Goal: Transaction & Acquisition: Purchase product/service

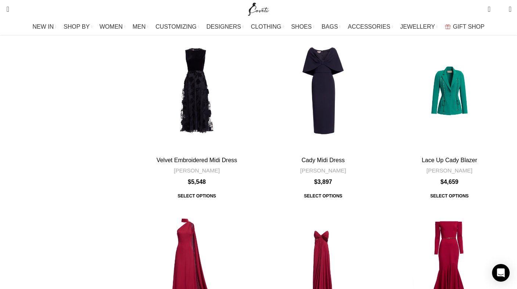
scroll to position [864, 0]
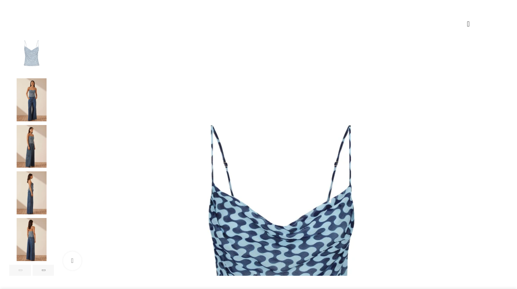
click at [54, 110] on img "2 / 6" at bounding box center [31, 99] width 45 height 43
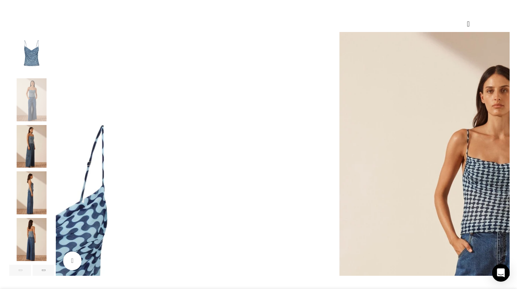
click at [53, 141] on img "3 / 6" at bounding box center [31, 146] width 45 height 43
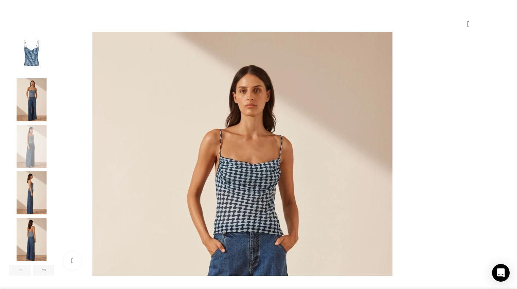
click at [54, 182] on img "4 / 6" at bounding box center [31, 192] width 45 height 43
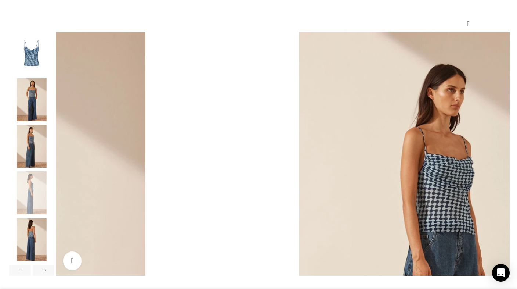
scroll to position [0, 78]
click at [54, 246] on img "5 / 6" at bounding box center [31, 239] width 45 height 43
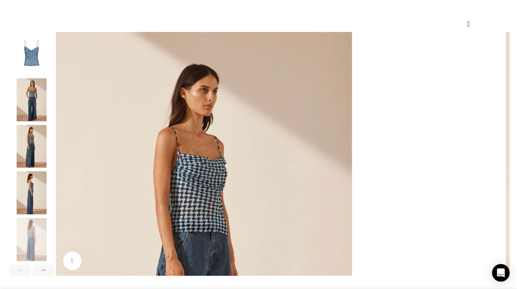
drag, startPoint x: 474, startPoint y: 43, endPoint x: 342, endPoint y: 39, distance: 132.0
copy h1 "Elina Bias Cowl Cami"
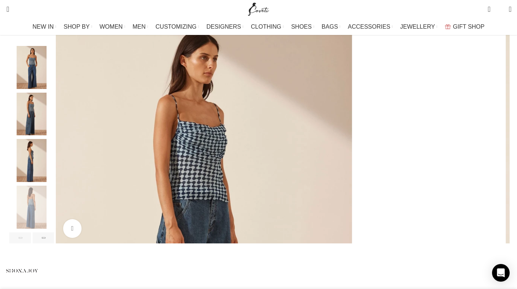
scroll to position [148, 0]
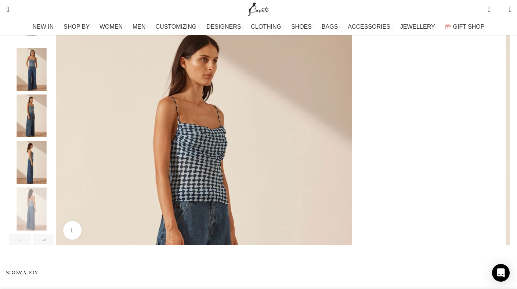
select select "12-uk"
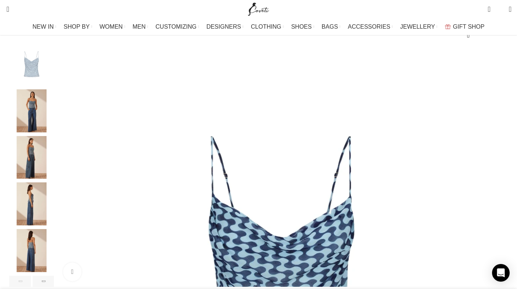
scroll to position [105, 0]
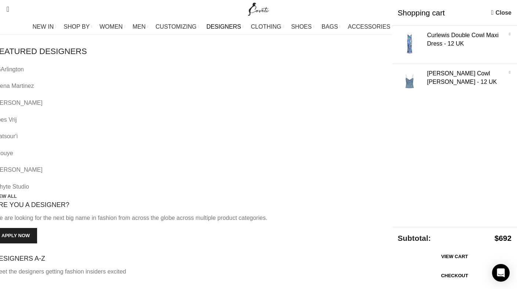
click at [237, 24] on span "DESIGNERS" at bounding box center [224, 26] width 35 height 7
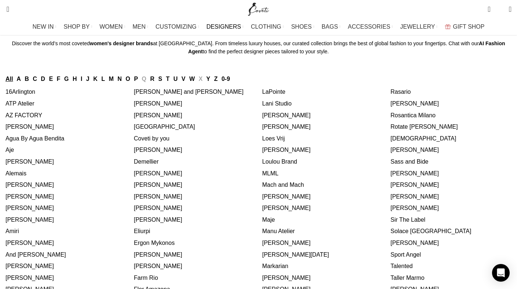
scroll to position [68, 0]
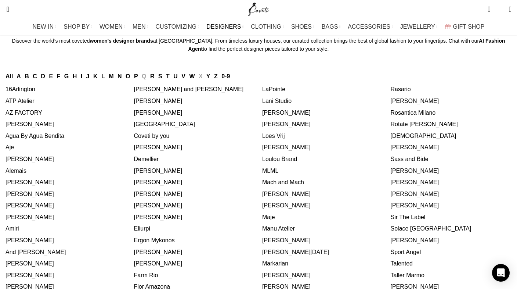
click at [162, 79] on link "S" at bounding box center [160, 76] width 4 height 6
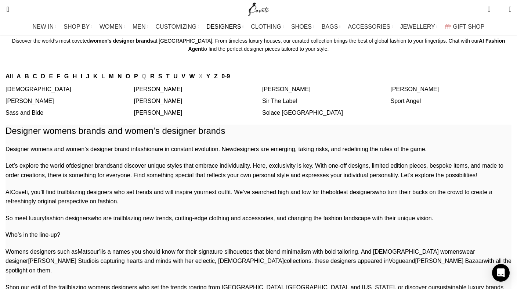
click link "Sir The Label"
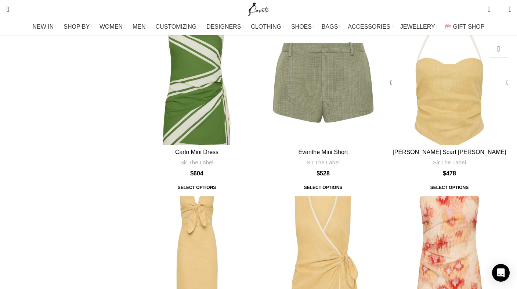
scroll to position [2519, 0]
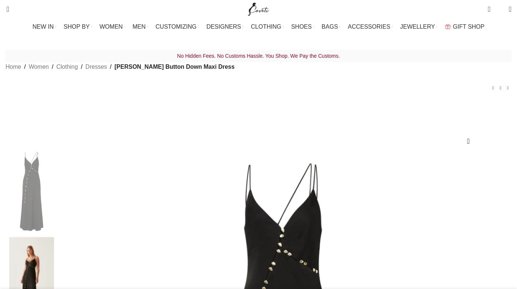
select select "aje"
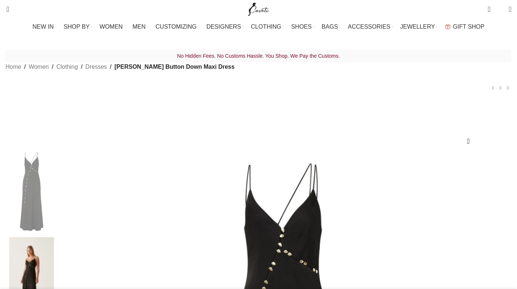
select select "12-uk"
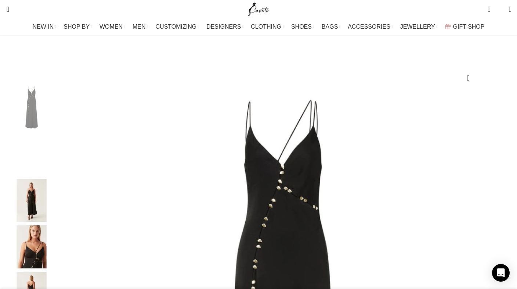
scroll to position [59, 0]
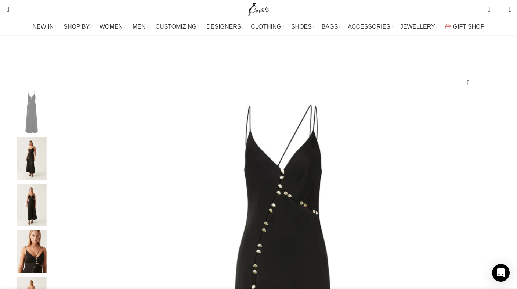
click at [54, 157] on img "2 / 5" at bounding box center [31, 158] width 45 height 43
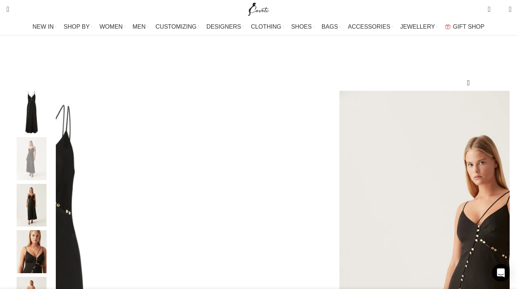
scroll to position [0, 155]
click at [54, 220] on img "3 / 5" at bounding box center [31, 205] width 45 height 43
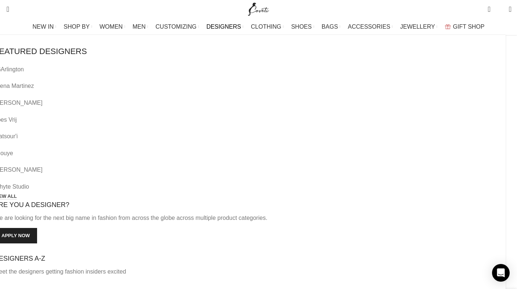
click at [230, 28] on span "DESIGNERS" at bounding box center [224, 26] width 35 height 7
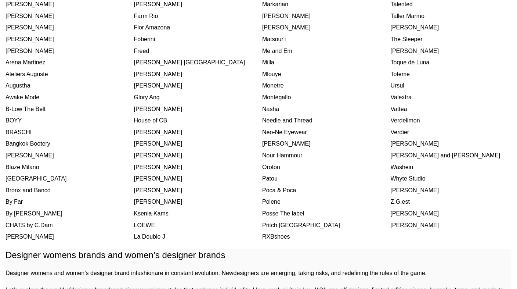
scroll to position [325, 0]
